Goal: Information Seeking & Learning: Learn about a topic

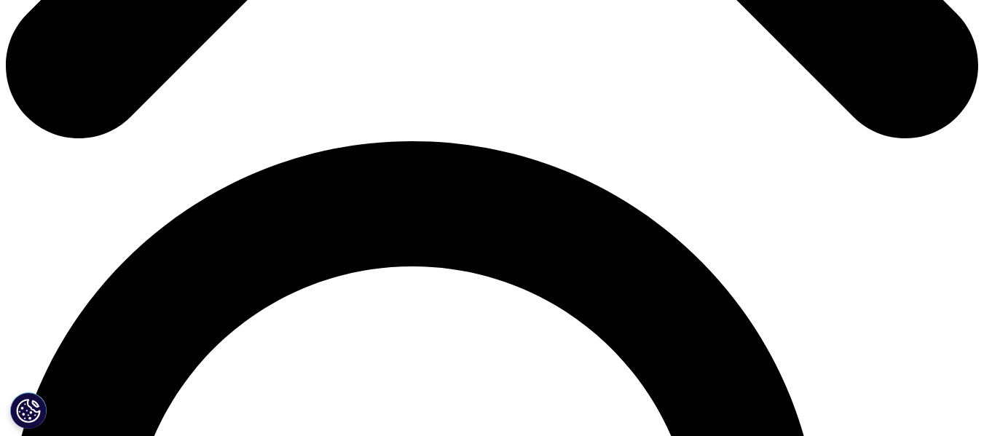
scroll to position [522, 0]
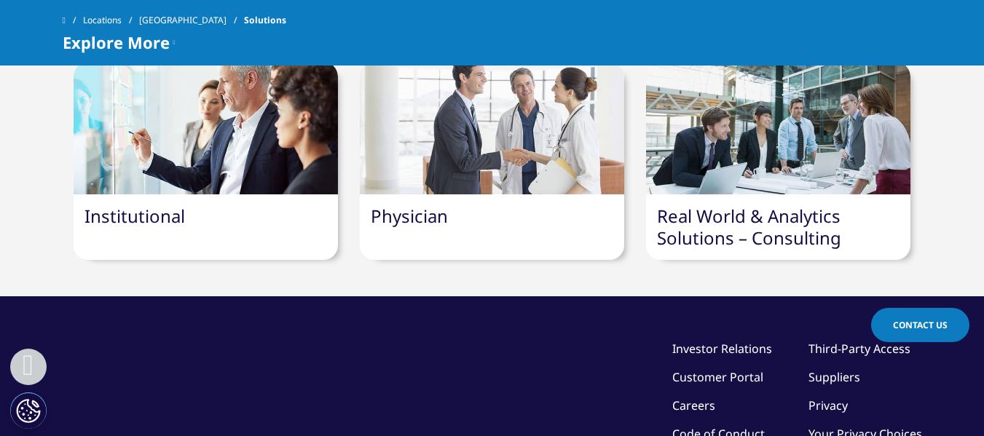
scroll to position [961, 0]
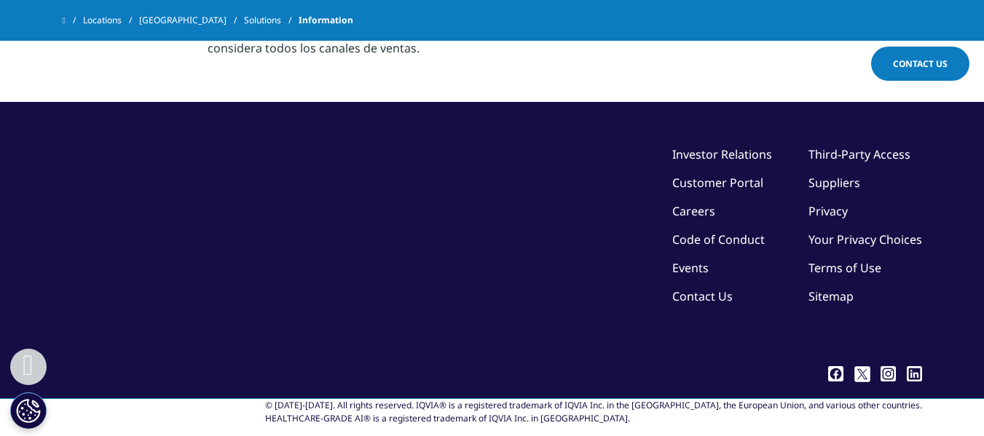
scroll to position [903, 0]
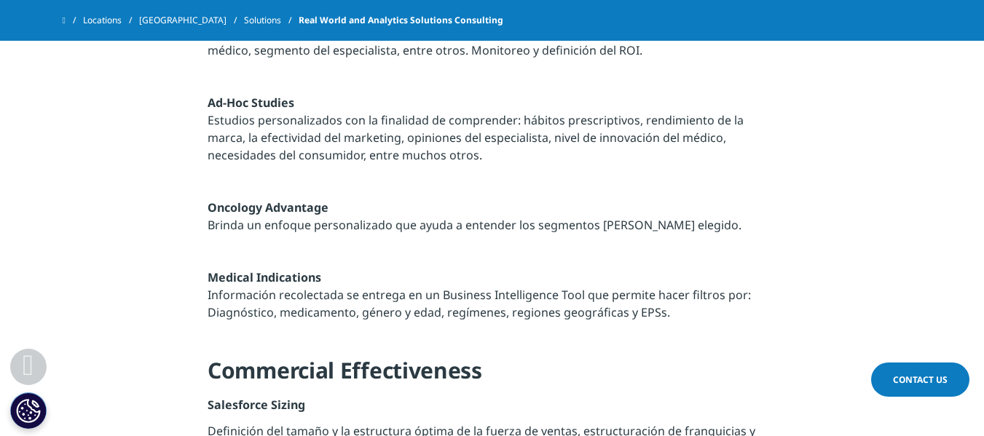
scroll to position [903, 0]
